Goal: Information Seeking & Learning: Check status

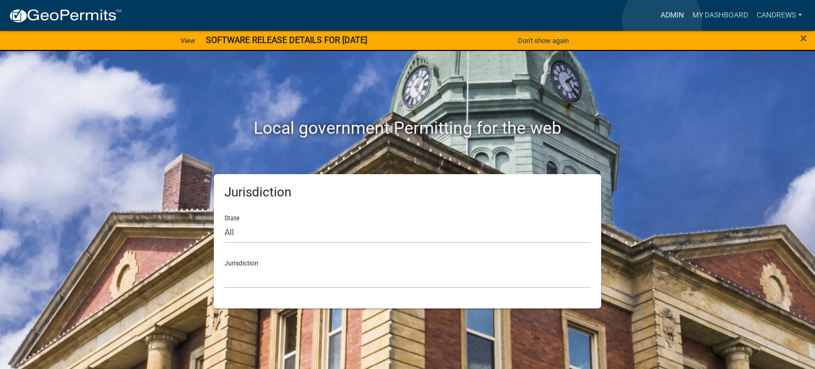
click at [662, 21] on link "Admin" at bounding box center [673, 15] width 32 height 20
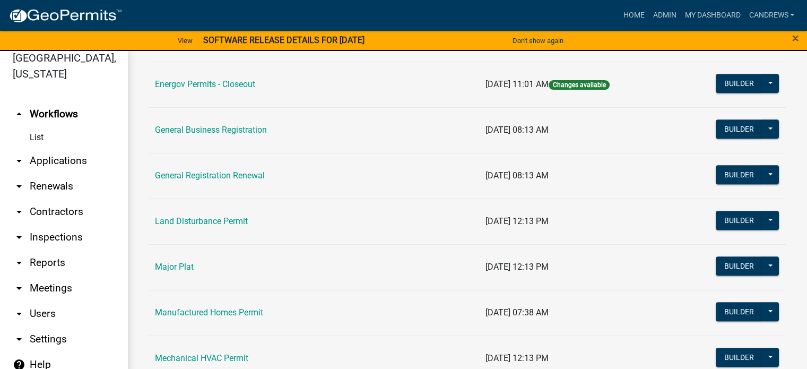
scroll to position [743, 0]
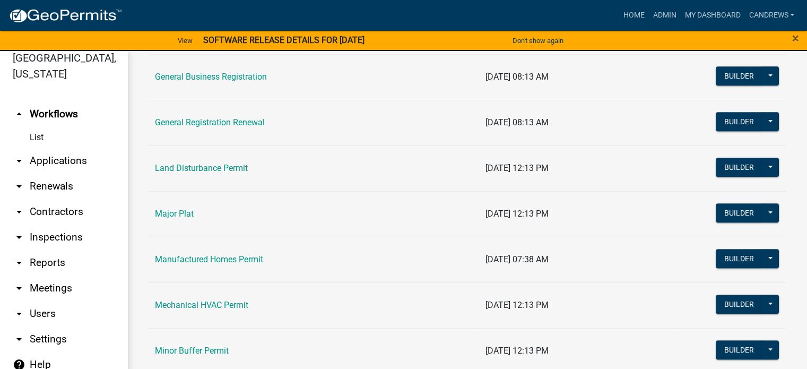
click at [189, 169] on link "Land Disturbance Permit" at bounding box center [201, 168] width 93 height 10
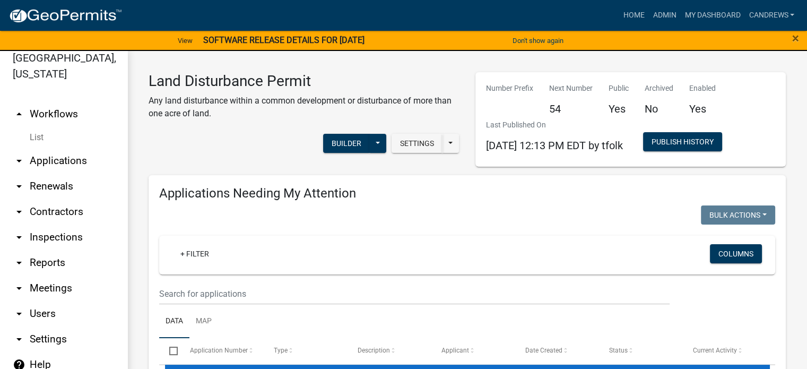
select select "1: 25"
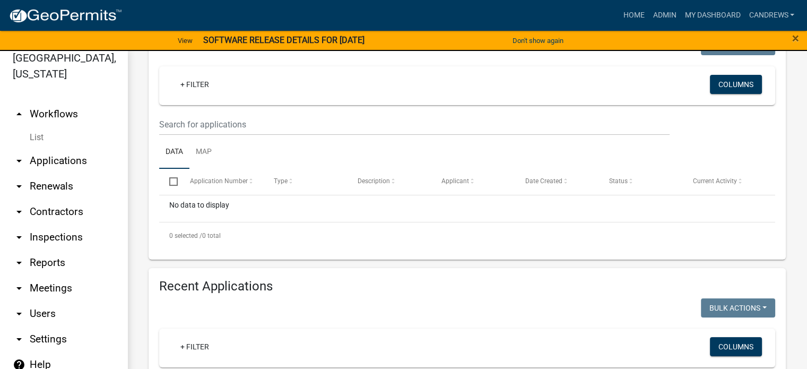
scroll to position [265, 0]
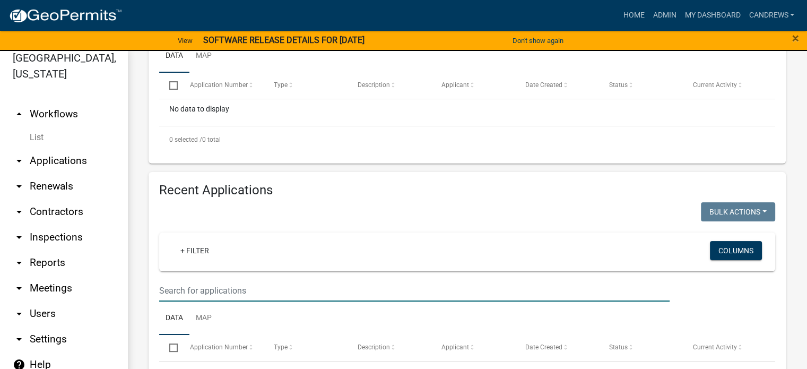
click at [234, 294] on input "text" at bounding box center [414, 291] width 511 height 22
type input "stillwater"
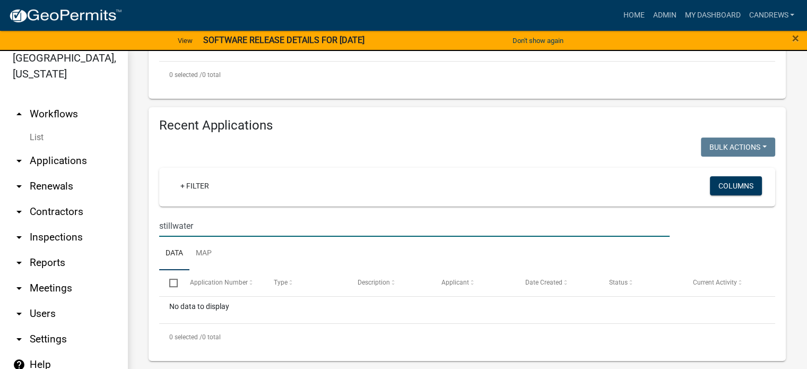
scroll to position [13, 0]
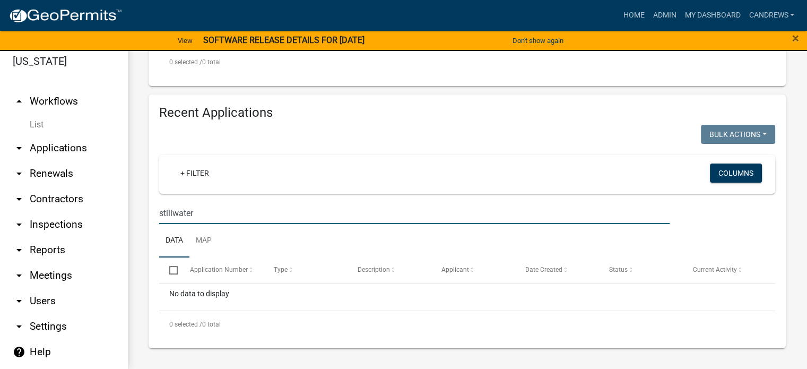
drag, startPoint x: 199, startPoint y: 212, endPoint x: 123, endPoint y: 201, distance: 76.6
click at [135, 201] on div "Land Disturbance Permit Any land disturbance within a common development or dis…" at bounding box center [467, 38] width 680 height 661
select select "1: 25"
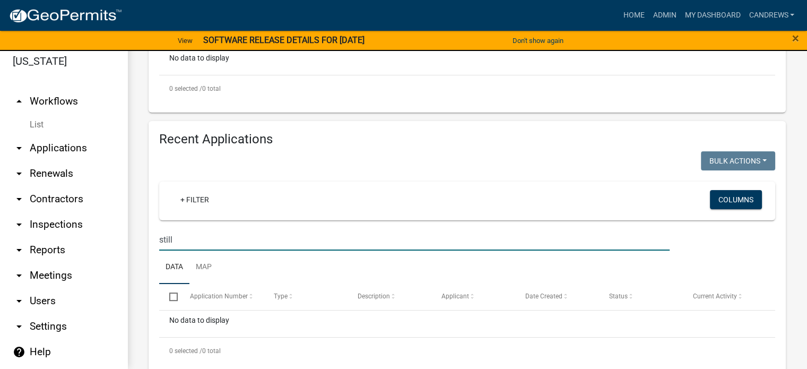
scroll to position [330, 0]
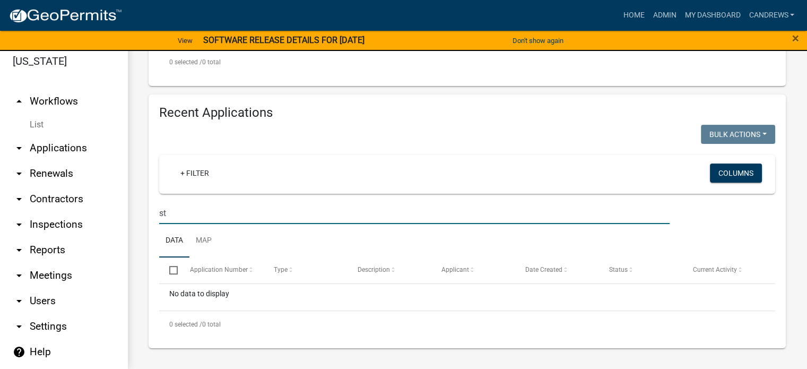
type input "s"
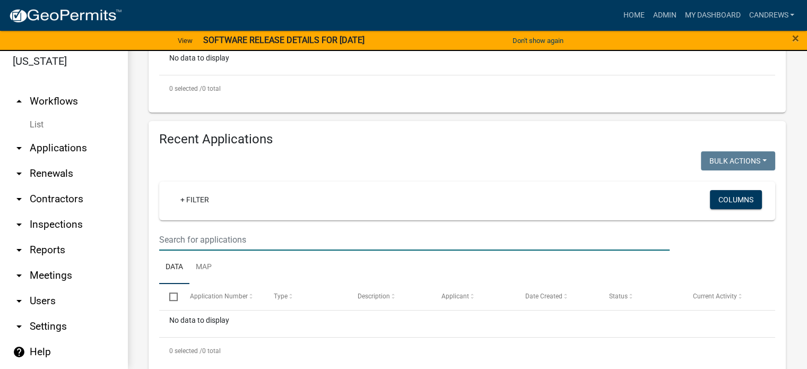
select select "1: 25"
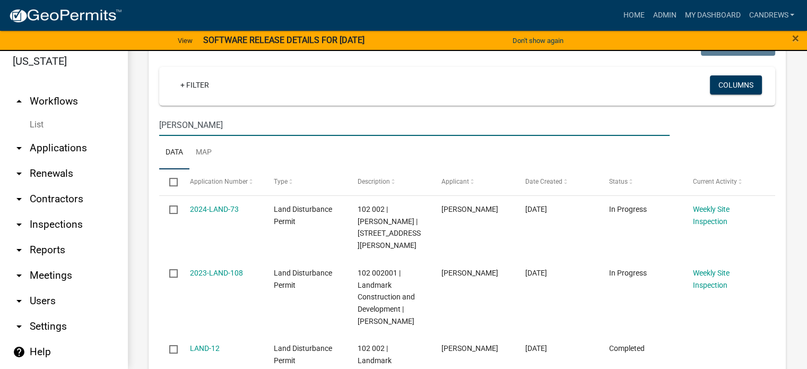
scroll to position [436, 0]
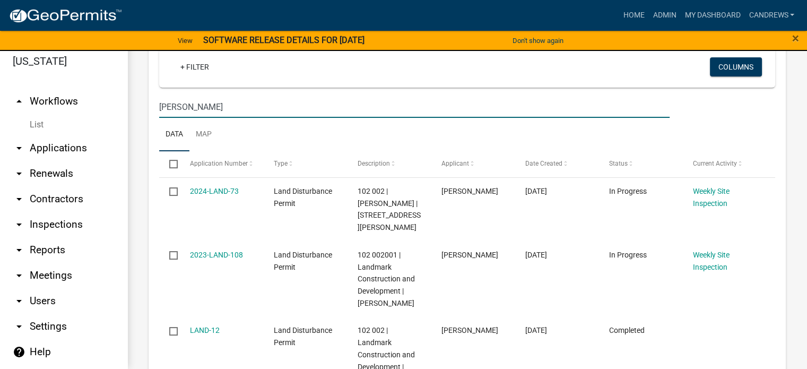
type input "scott rd"
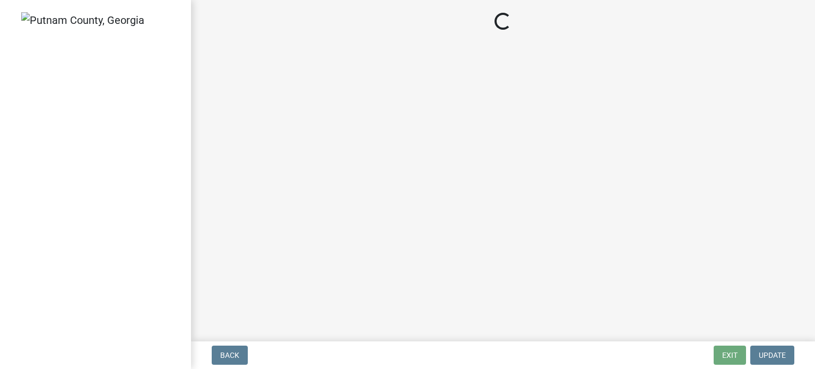
select select "af3c6edf-34d7-49be-824e-99d5d0a3954f"
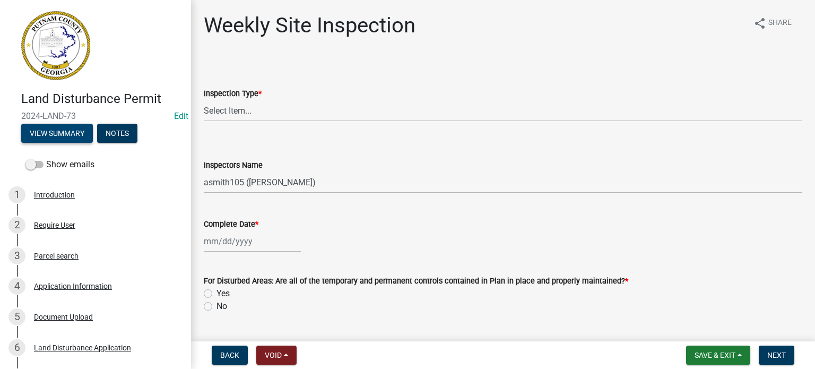
click at [76, 127] on button "View Summary" at bounding box center [57, 133] width 72 height 19
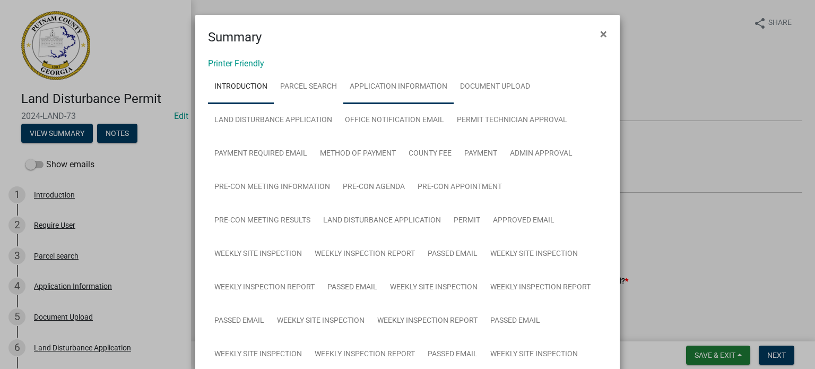
click at [369, 80] on link "Application Information" at bounding box center [398, 87] width 110 height 34
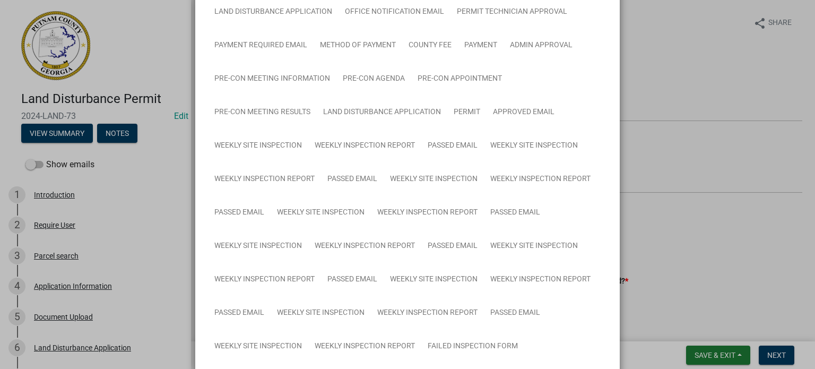
scroll to position [53, 0]
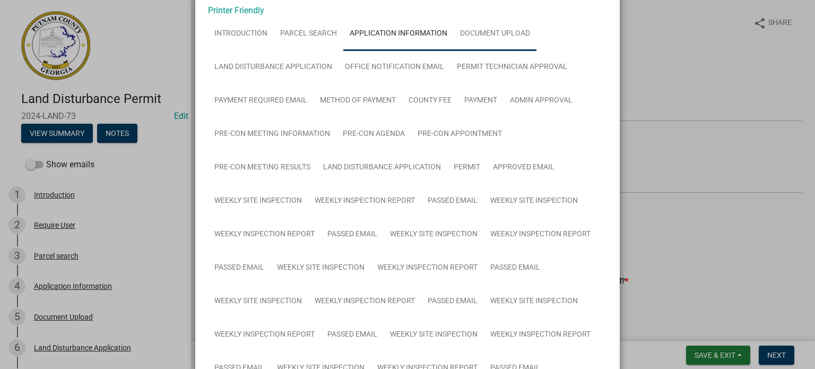
click at [505, 38] on link "Document Upload" at bounding box center [495, 34] width 83 height 34
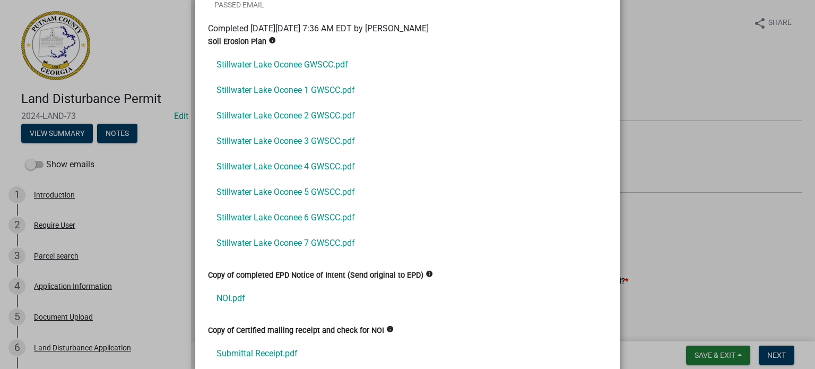
scroll to position [584, 0]
click at [338, 90] on link "Stillwater Lake Oconee 1 GWSCC.pdf" at bounding box center [407, 88] width 399 height 25
click at [283, 65] on link "Stillwater Lake Oconee GWSCC.pdf" at bounding box center [407, 63] width 399 height 25
click at [312, 92] on link "Stillwater Lake Oconee 1 GWSCC.pdf" at bounding box center [407, 88] width 399 height 25
click at [236, 113] on link "Stillwater Lake Oconee 2 GWSCC.pdf" at bounding box center [407, 114] width 399 height 25
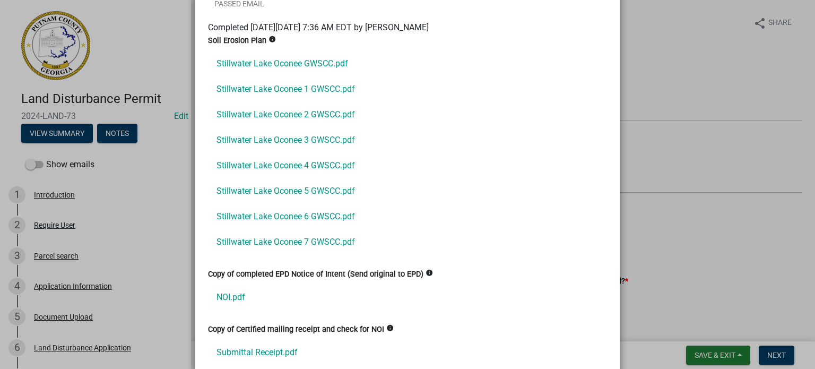
click at [317, 243] on link "Stillwater Lake Oconee 7 GWSCC.pdf" at bounding box center [407, 241] width 399 height 25
